Goal: Obtain resource: Download file/media

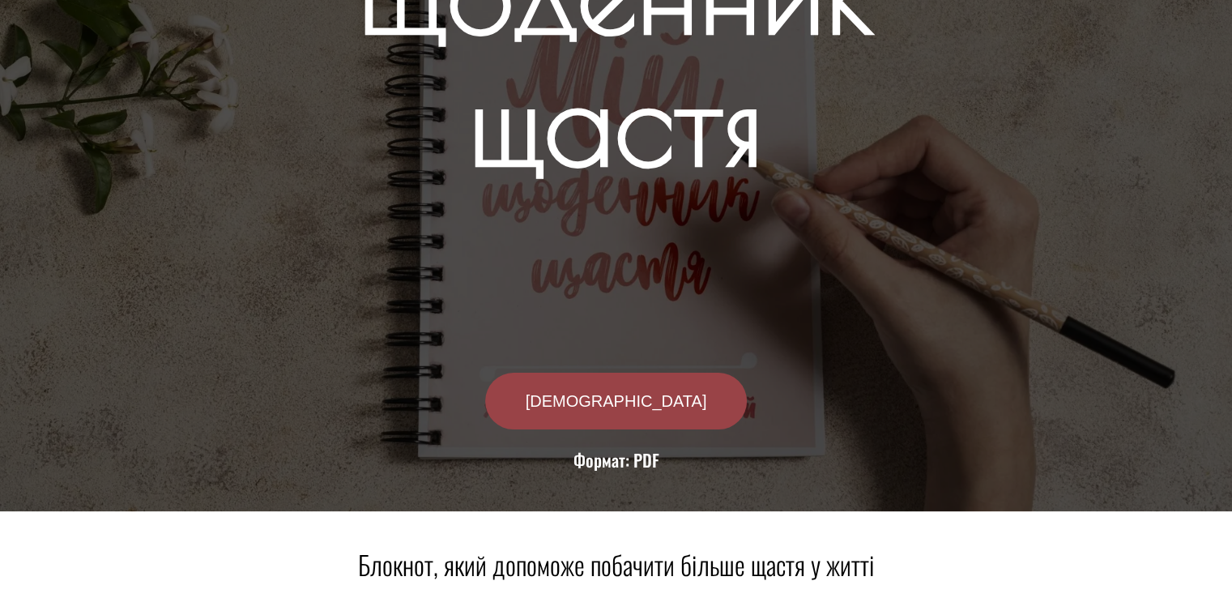
scroll to position [162, 0]
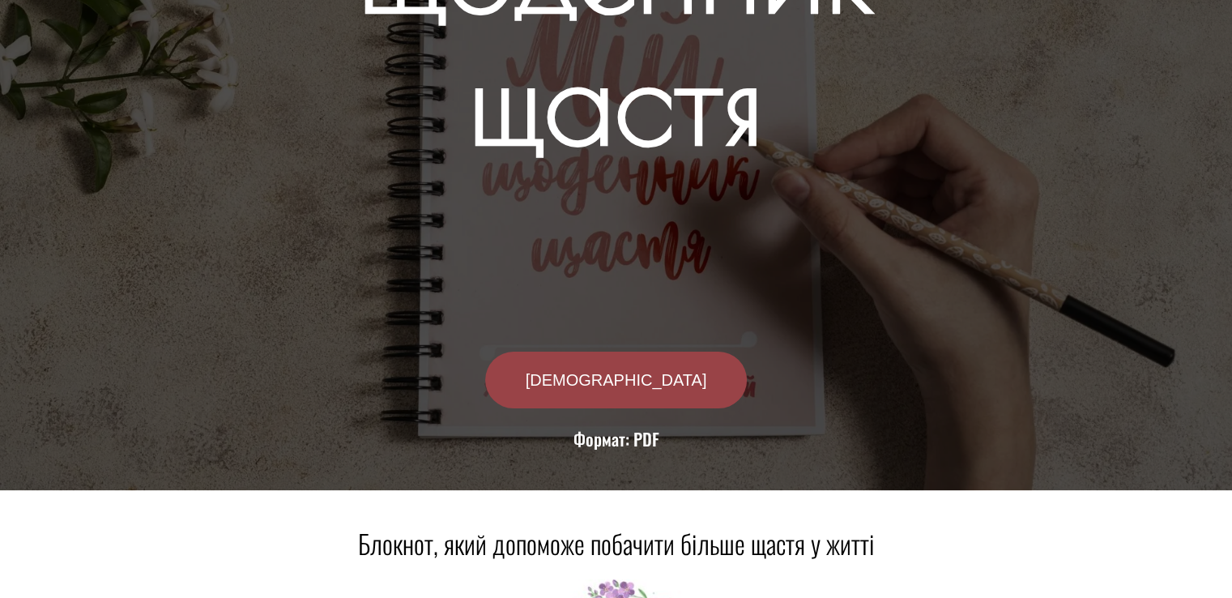
click at [627, 380] on e-page-transition at bounding box center [616, 299] width 1232 height 598
click at [627, 381] on span "[DEMOGRAPHIC_DATA]" at bounding box center [616, 380] width 181 height 16
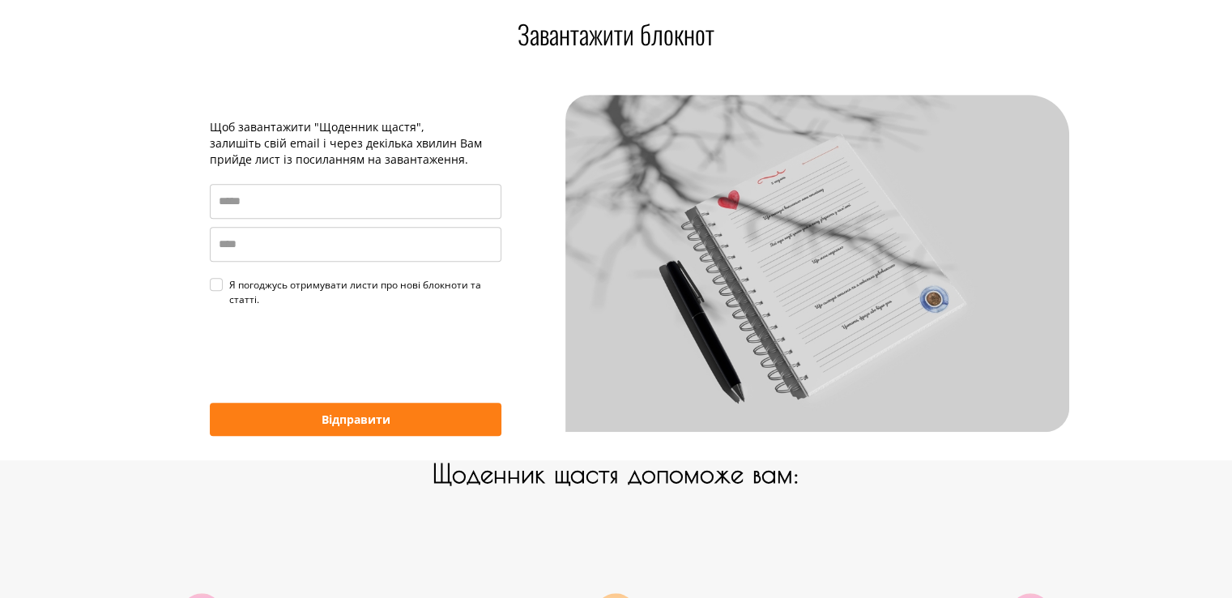
scroll to position [1048, 0]
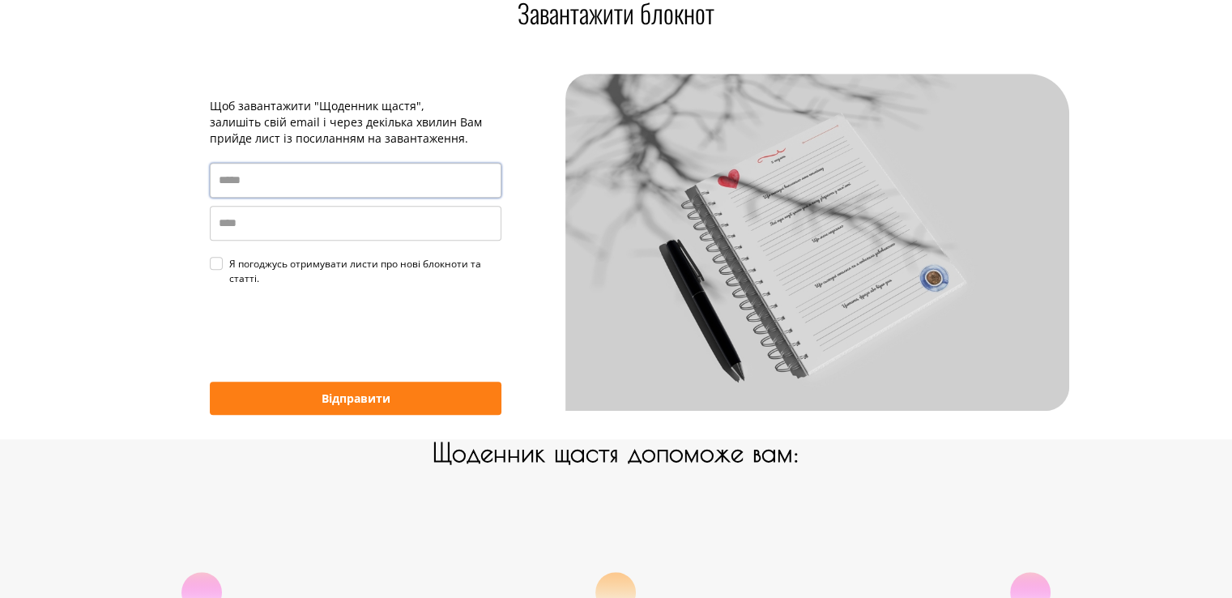
click at [245, 179] on input "email" at bounding box center [356, 180] width 292 height 35
type input "**********"
click at [253, 225] on input "name" at bounding box center [356, 223] width 292 height 35
type input "**********"
click at [229, 266] on div "Я погоджусь отримувати листи про нові блокноти та статті." at bounding box center [365, 271] width 272 height 29
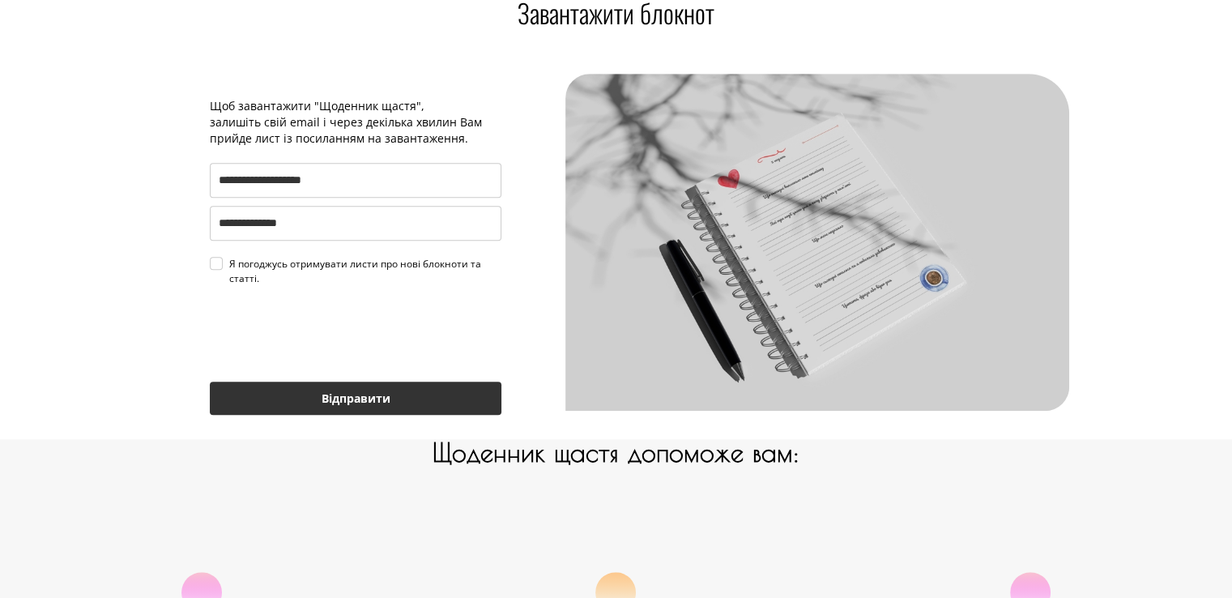
click at [327, 402] on button "Відправити" at bounding box center [356, 397] width 292 height 33
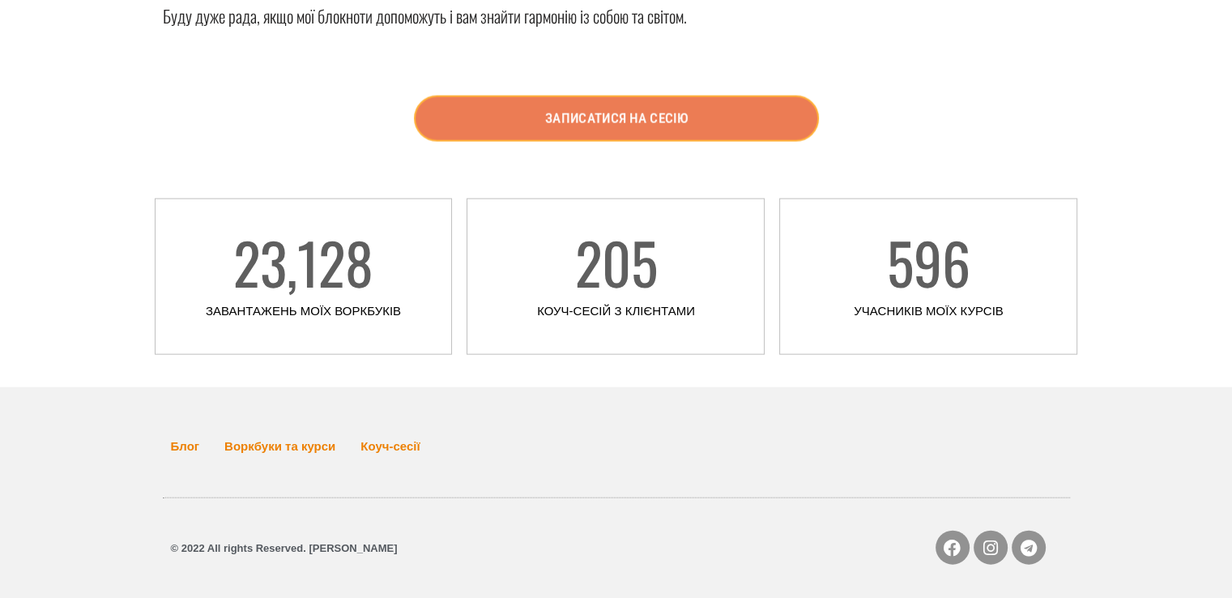
scroll to position [3699, 0]
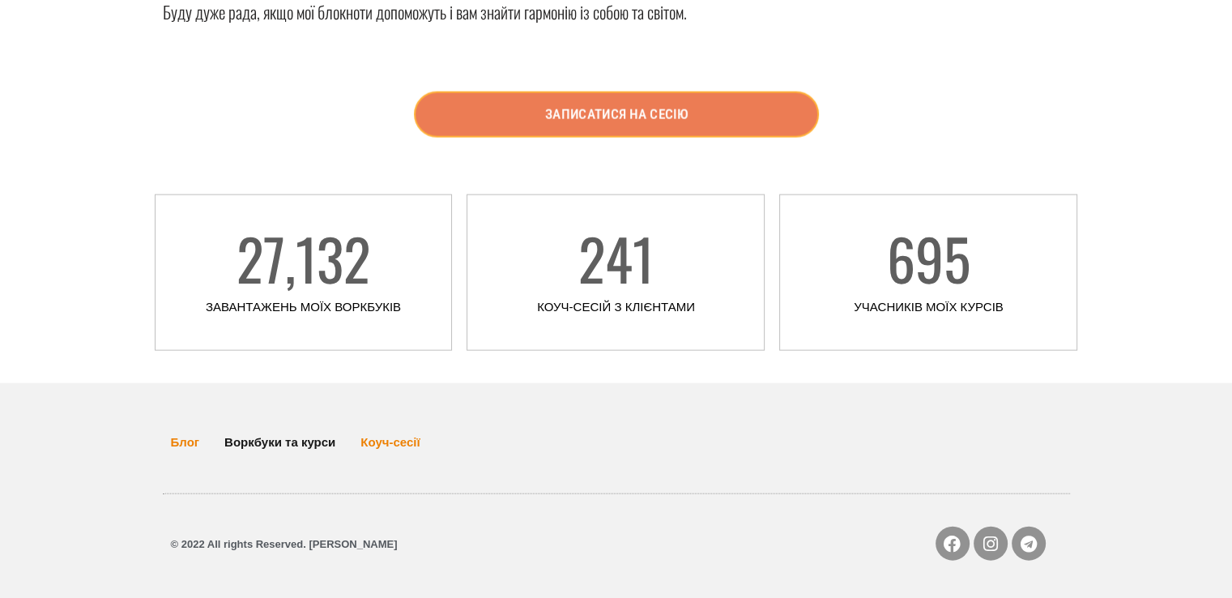
click at [258, 443] on link "Воркбуки та курси" at bounding box center [279, 442] width 111 height 37
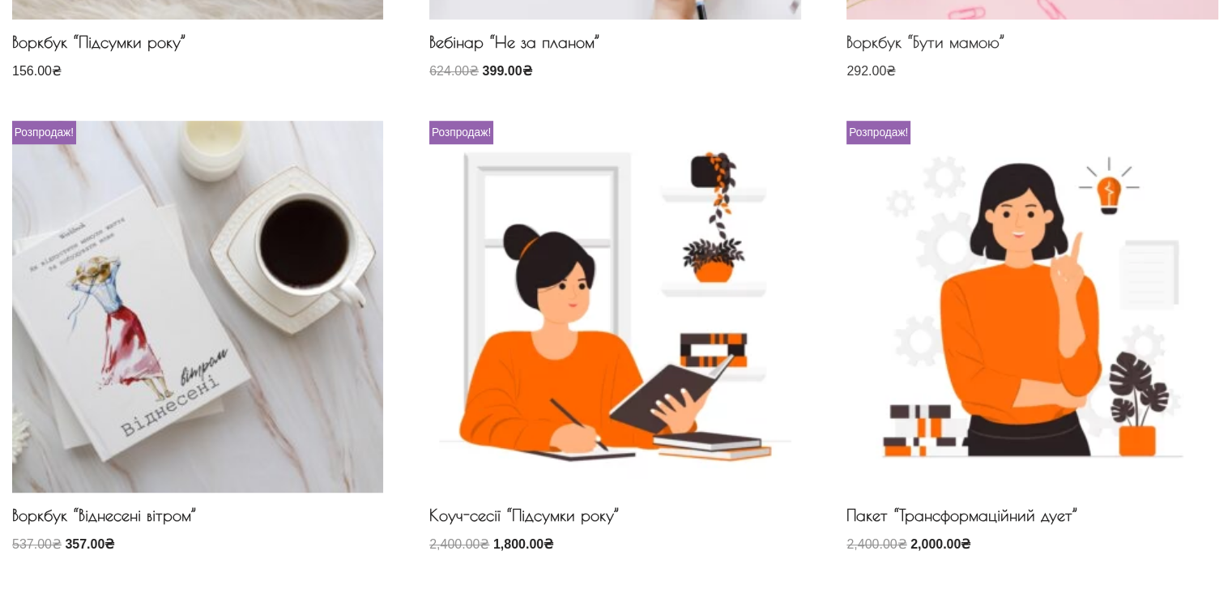
scroll to position [1134, 0]
